Goal: Task Accomplishment & Management: Use online tool/utility

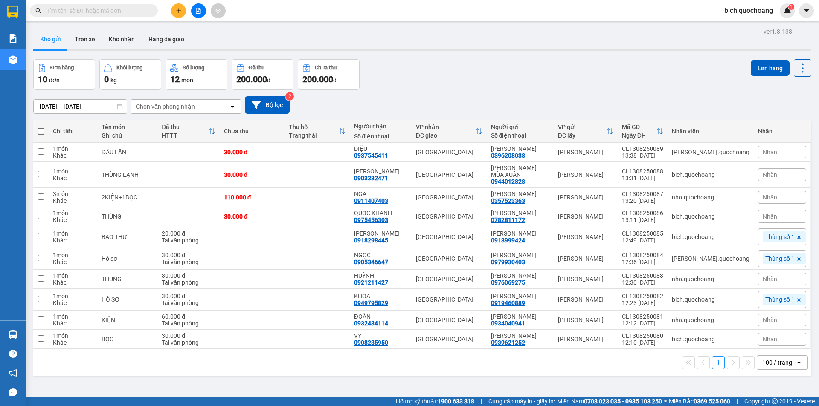
click at [42, 131] on span at bounding box center [41, 131] width 7 height 7
click at [41, 127] on input "checkbox" at bounding box center [41, 127] width 0 height 0
checkbox input "true"
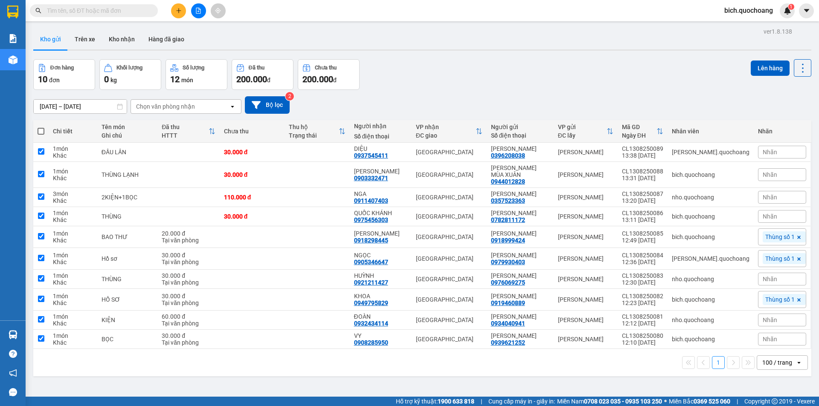
checkbox input "true"
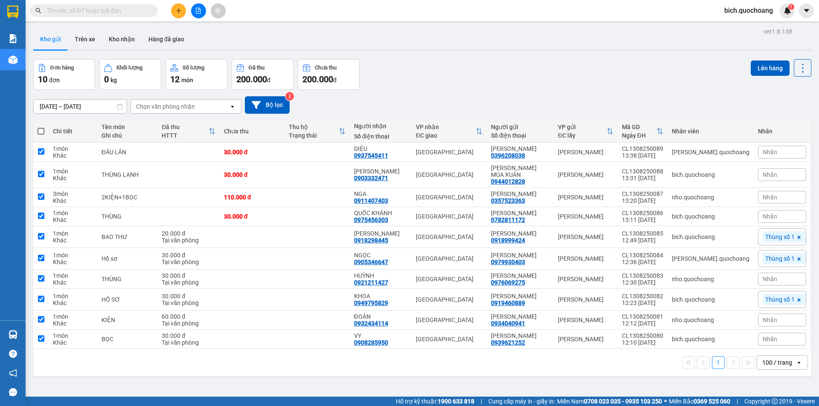
checkbox input "true"
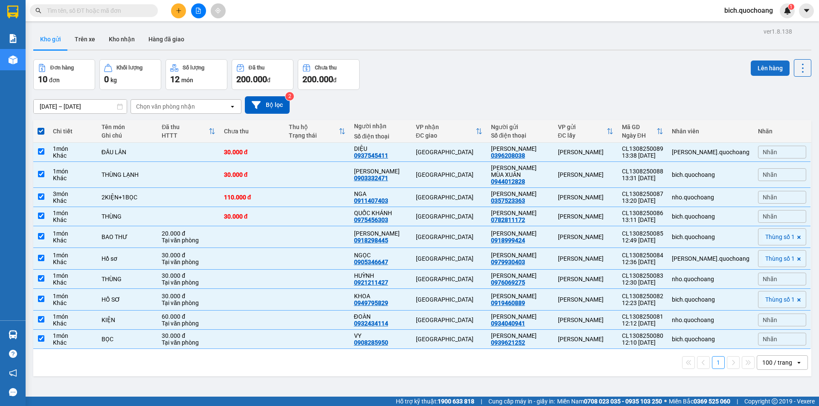
click at [757, 66] on button "Lên hàng" at bounding box center [770, 68] width 39 height 15
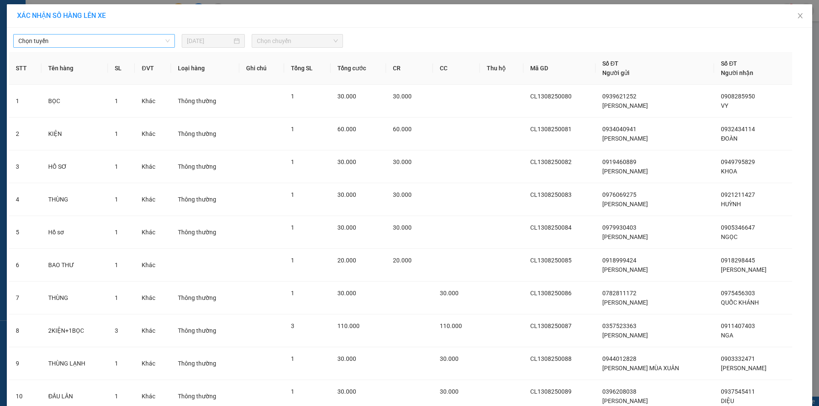
click at [100, 44] on span "Chọn tuyến" at bounding box center [93, 41] width 151 height 13
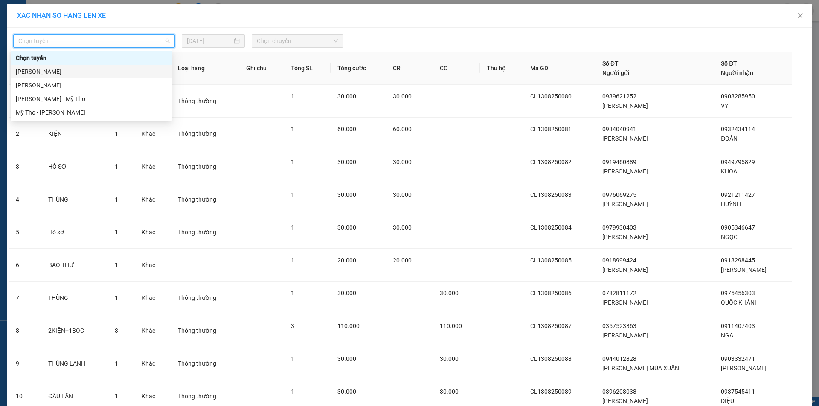
drag, startPoint x: 61, startPoint y: 73, endPoint x: 66, endPoint y: 69, distance: 6.9
click at [61, 73] on div "[PERSON_NAME]" at bounding box center [91, 71] width 151 height 9
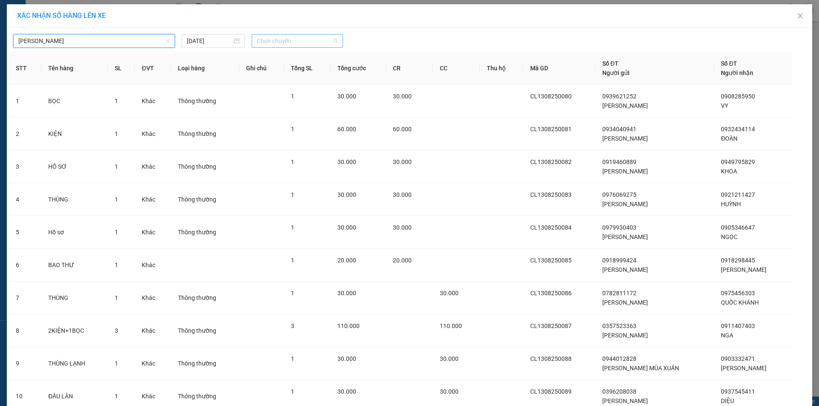
click at [261, 36] on span "Chọn chuyến" at bounding box center [297, 41] width 81 height 13
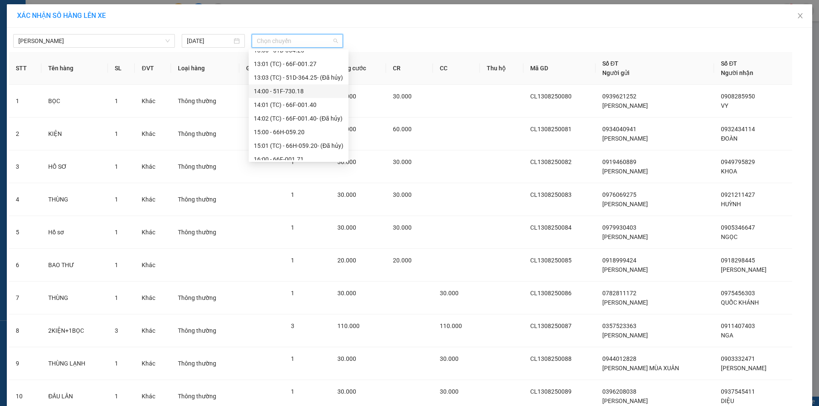
scroll to position [341, 0]
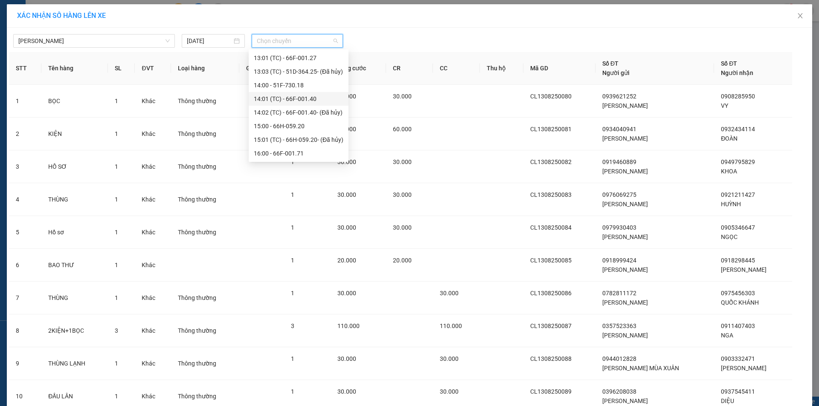
click at [301, 101] on div "14:01 (TC) - 66F-001.40" at bounding box center [299, 98] width 90 height 9
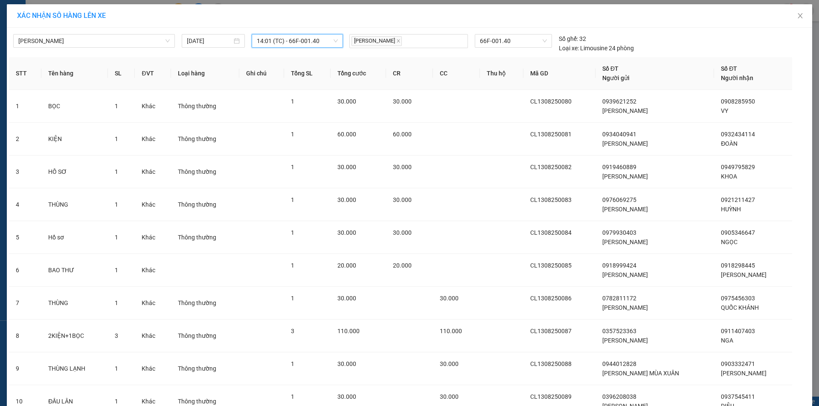
click at [318, 41] on span "14:01 (TC) - 66F-001.40" at bounding box center [297, 41] width 81 height 13
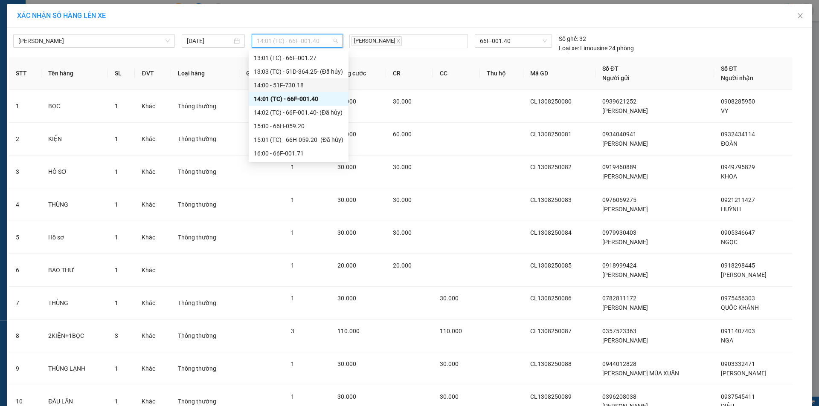
click at [296, 88] on div "14:00 - 51F-730.18" at bounding box center [299, 85] width 90 height 9
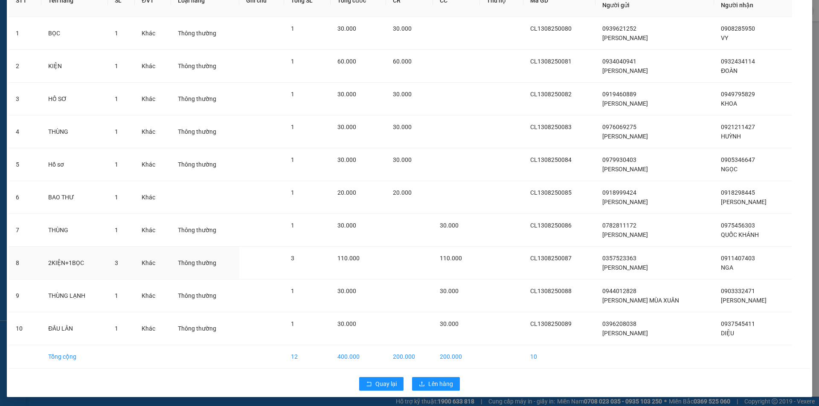
scroll to position [74, 0]
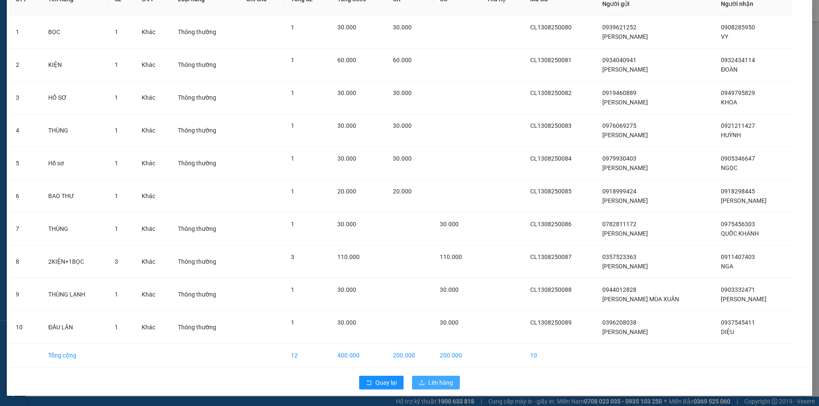
click at [439, 386] on span "Lên hàng" at bounding box center [440, 382] width 25 height 9
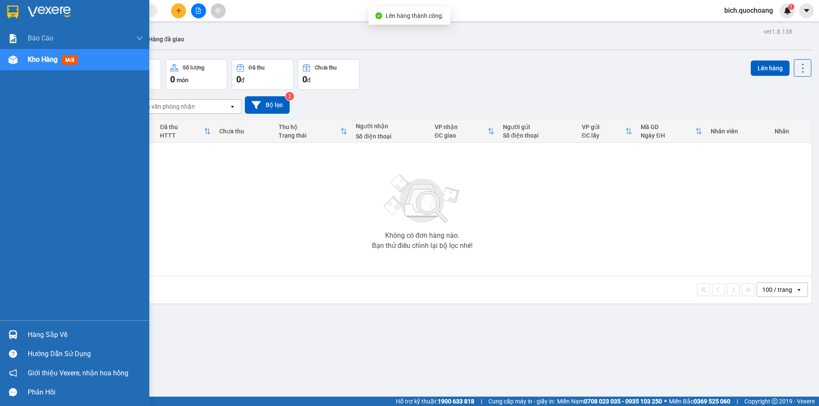
drag, startPoint x: 43, startPoint y: 337, endPoint x: 57, endPoint y: 333, distance: 15.1
click at [38, 330] on div "Hàng sắp về" at bounding box center [85, 335] width 115 height 13
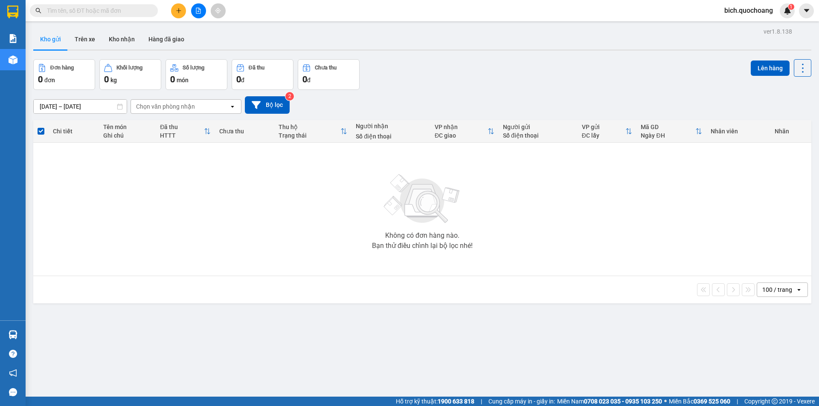
click at [504, 330] on section "Kết quả tìm kiếm ( 0 ) Bộ lọc No Data bich.quochoang 1 Báo cáo Báo cáo dòng tiề…" at bounding box center [409, 203] width 819 height 406
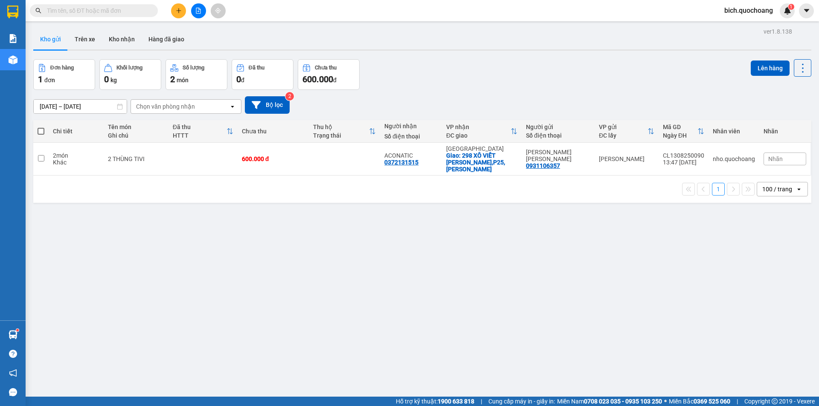
click at [64, 13] on input "text" at bounding box center [97, 10] width 101 height 9
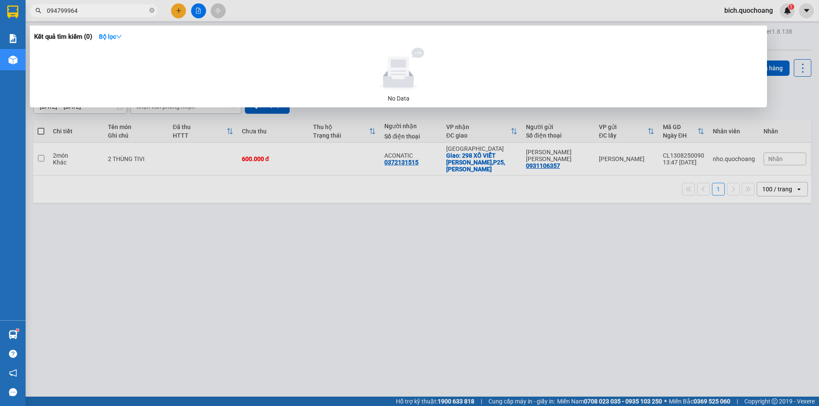
type input "0947999646"
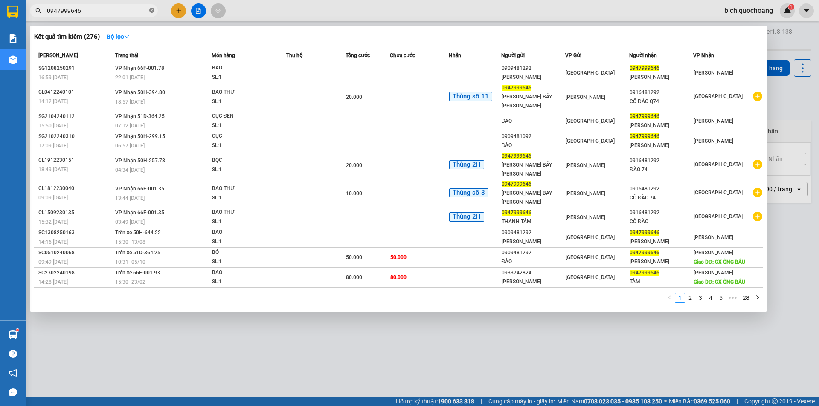
click at [153, 9] on icon "close-circle" at bounding box center [151, 10] width 5 height 5
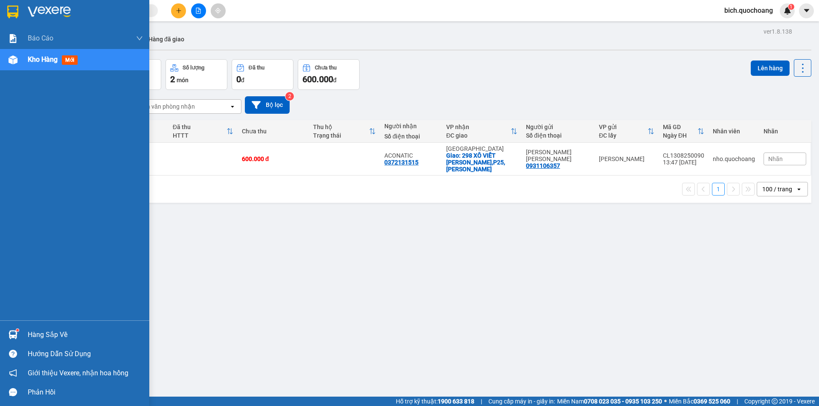
drag, startPoint x: 52, startPoint y: 337, endPoint x: 61, endPoint y: 333, distance: 9.5
click at [54, 337] on div "Hàng sắp về" at bounding box center [85, 335] width 115 height 13
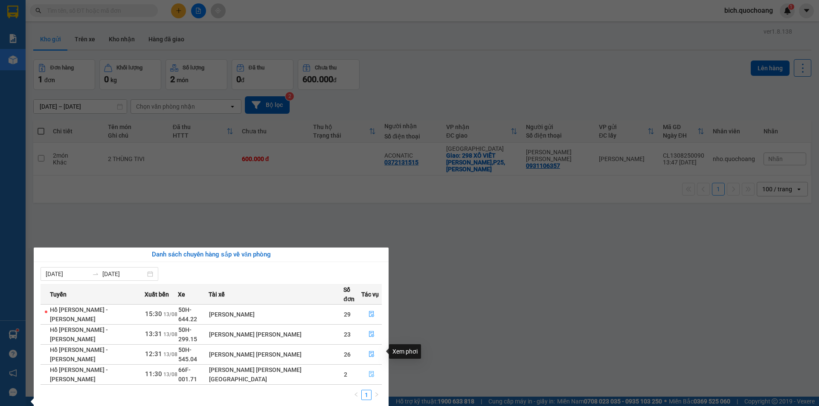
click at [369, 372] on icon "file-done" at bounding box center [371, 375] width 5 height 6
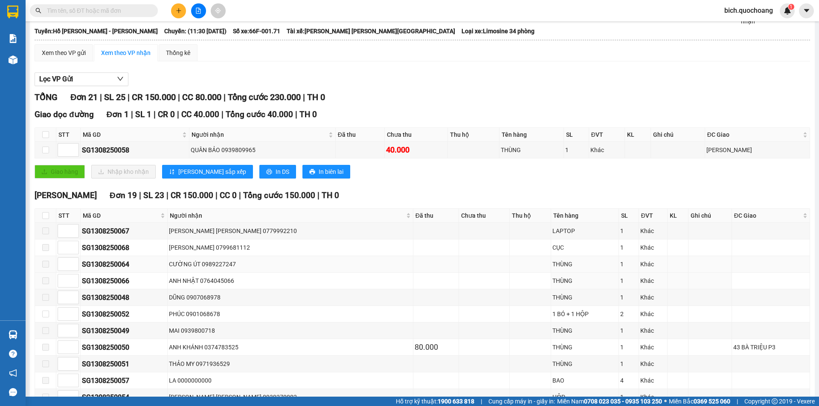
scroll to position [85, 0]
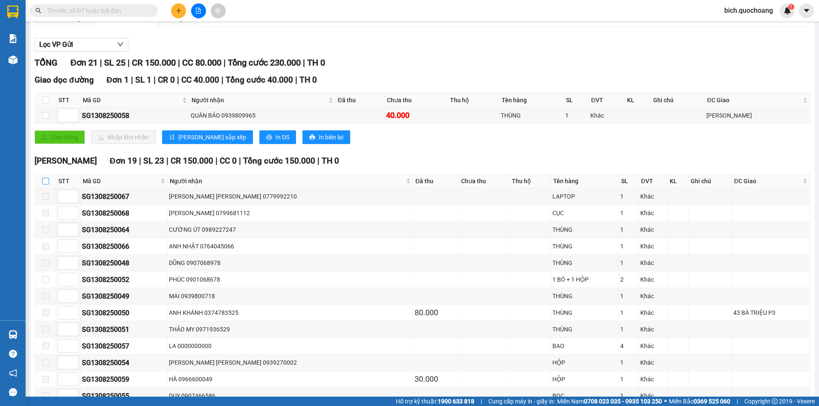
click at [45, 179] on input "checkbox" at bounding box center [45, 181] width 7 height 7
checkbox input "true"
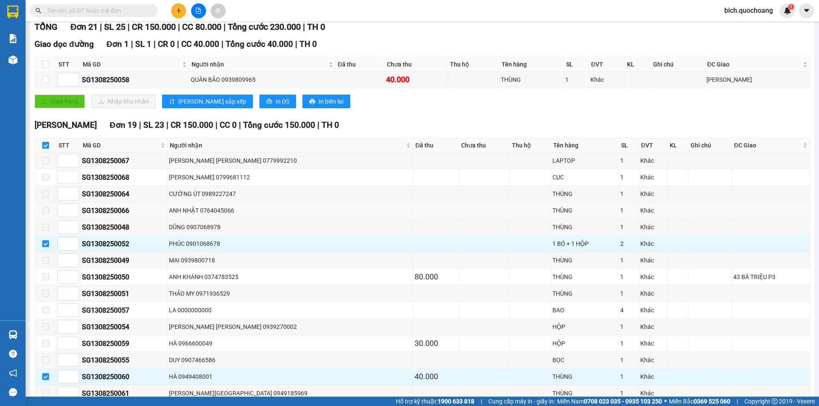
scroll to position [171, 0]
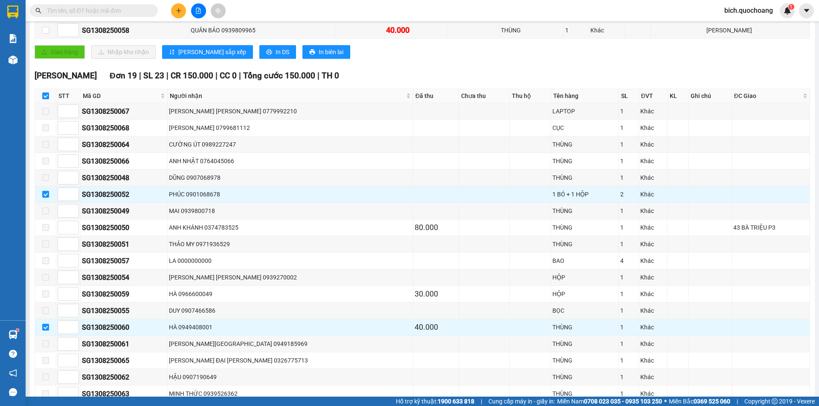
click at [115, 10] on input "text" at bounding box center [97, 10] width 101 height 9
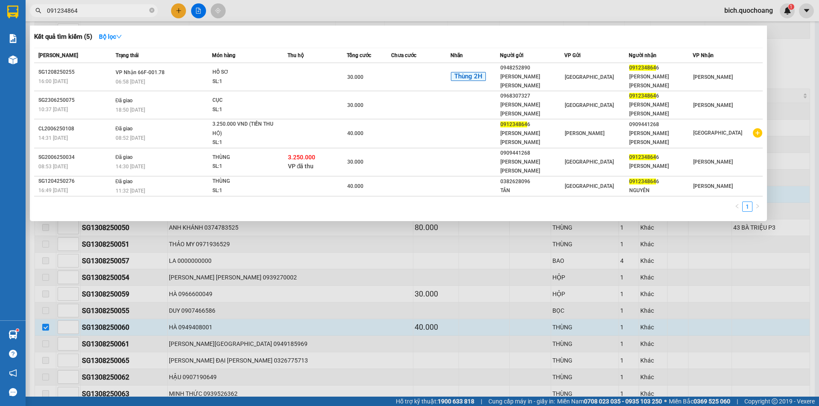
type input "0912348646"
click at [151, 12] on icon "close-circle" at bounding box center [151, 10] width 5 height 5
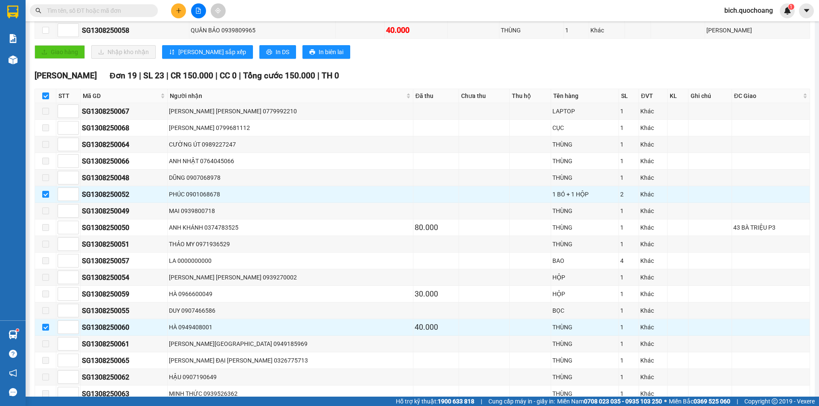
click at [133, 12] on input "text" at bounding box center [97, 10] width 101 height 9
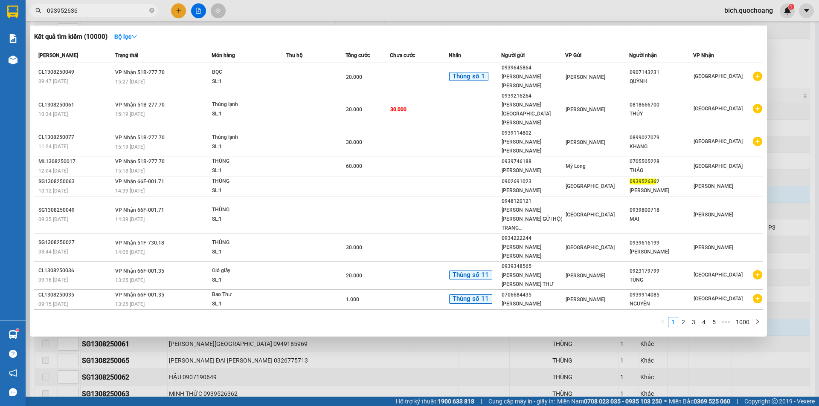
type input "0939526362"
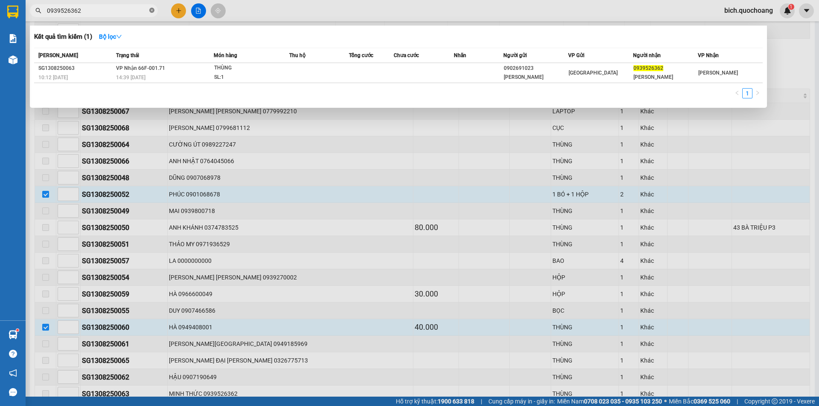
click at [153, 11] on icon "close-circle" at bounding box center [151, 10] width 5 height 5
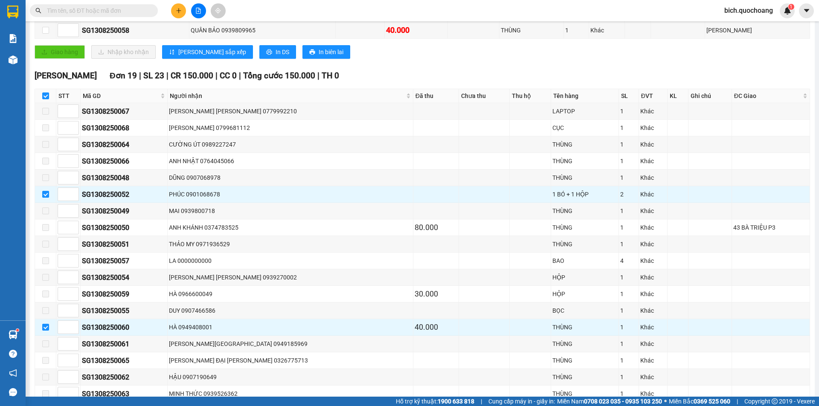
click at [131, 11] on input "text" at bounding box center [97, 10] width 101 height 9
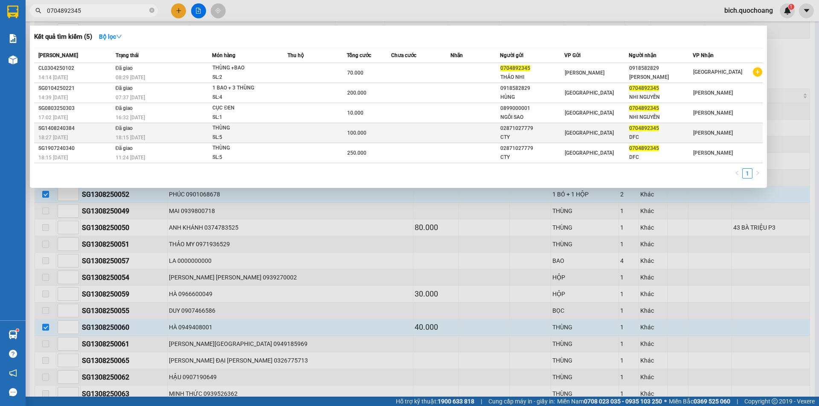
type input "0704892345"
click at [406, 133] on td at bounding box center [420, 133] width 59 height 20
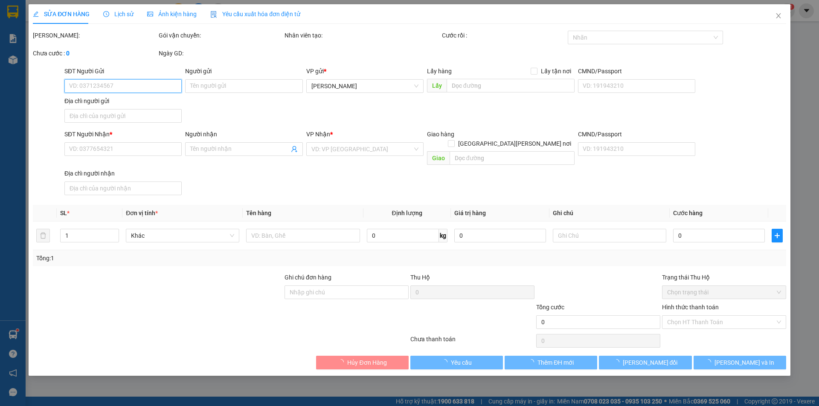
type input "02871027779"
type input "CTY"
type input "0704892345"
type input "DFC"
type input "100.000"
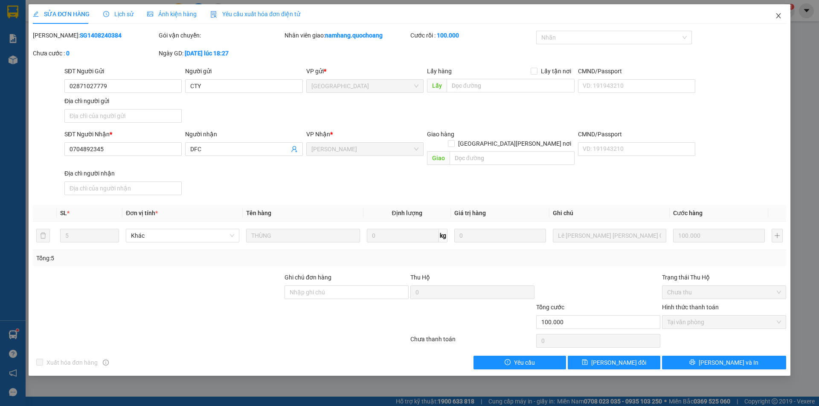
click at [781, 11] on span "Close" at bounding box center [778, 16] width 24 height 24
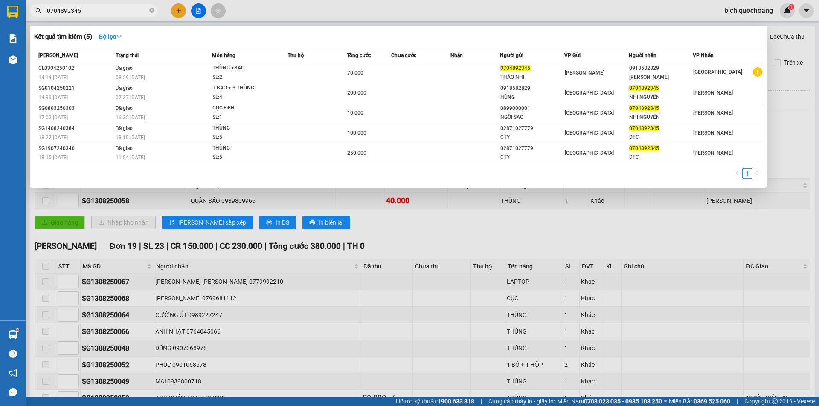
click at [113, 6] on input "0704892345" at bounding box center [97, 10] width 101 height 9
click at [153, 12] on icon "close-circle" at bounding box center [151, 10] width 5 height 5
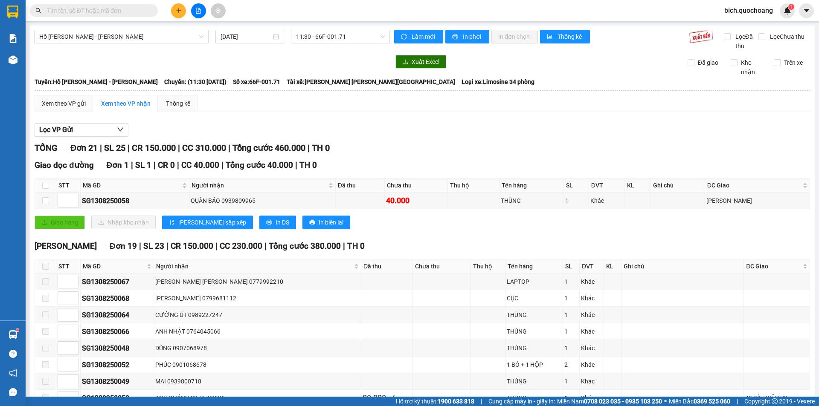
click at [129, 12] on input "text" at bounding box center [97, 10] width 101 height 9
